Goal: Book appointment/travel/reservation

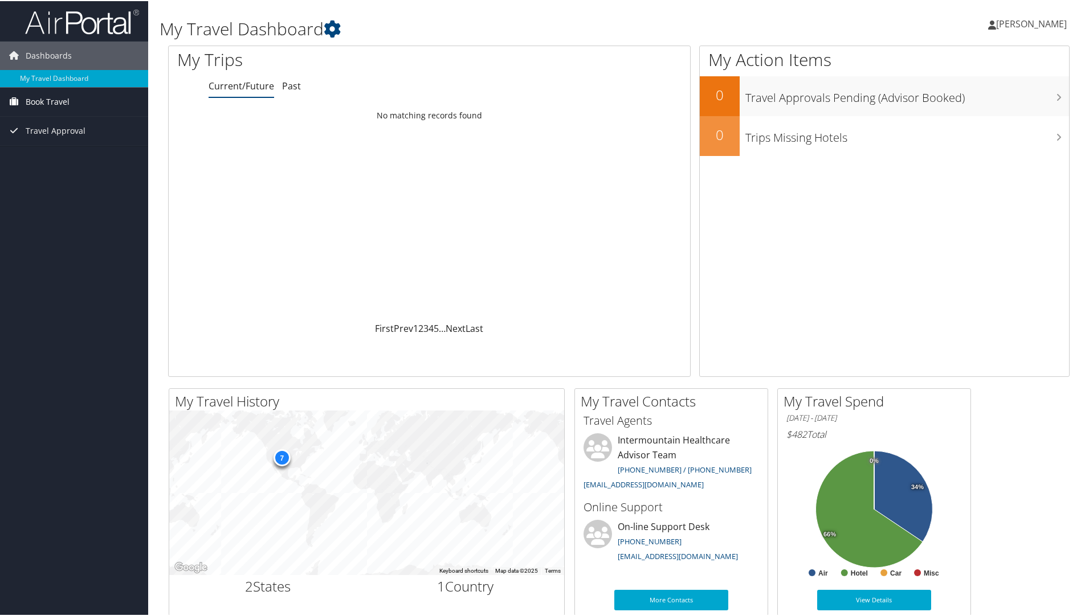
click at [47, 98] on span "Book Travel" at bounding box center [48, 101] width 44 height 28
click at [27, 141] on link "Book/Manage Online Trips" at bounding box center [74, 140] width 148 height 17
